Goal: Transaction & Acquisition: Subscribe to service/newsletter

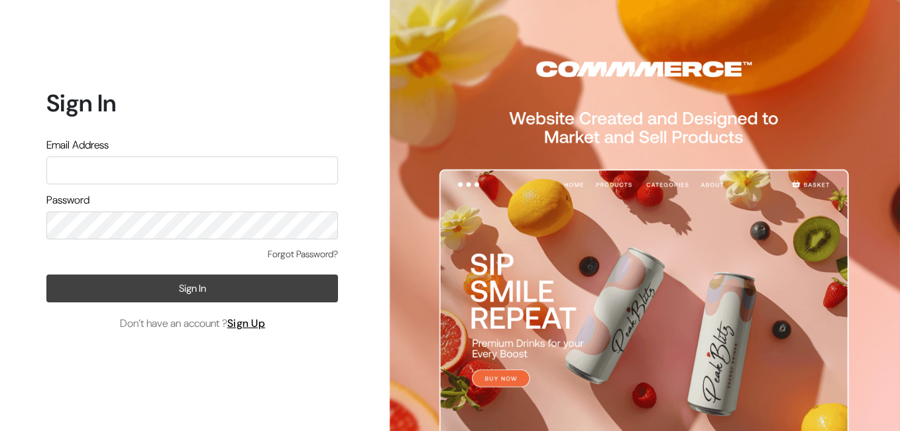
type input "curtainkraft@gmail.com"
click at [185, 283] on button "Sign In" at bounding box center [192, 288] width 292 height 28
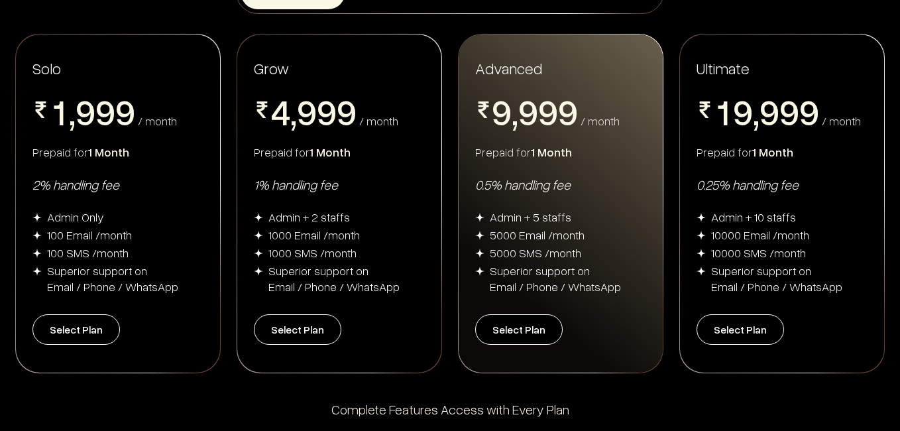
scroll to position [222, 0]
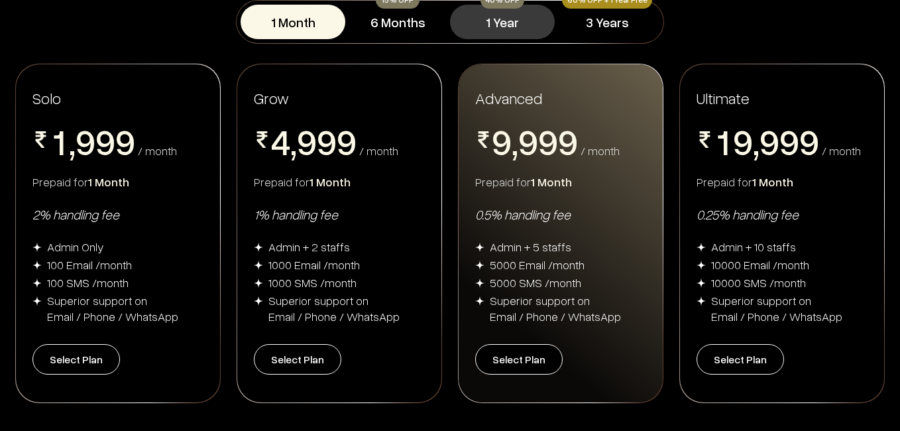
click at [506, 14] on button "1 Year" at bounding box center [502, 22] width 105 height 34
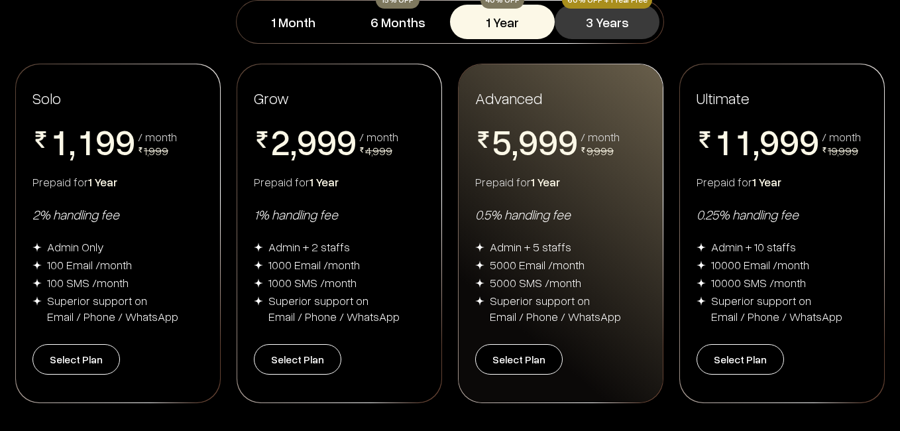
click at [599, 12] on button "3 Years" at bounding box center [607, 22] width 105 height 34
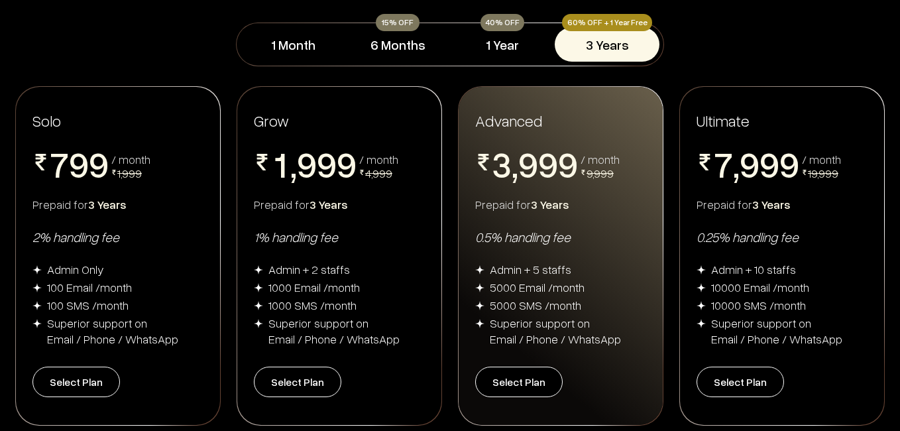
scroll to position [194, 0]
